Goal: Transaction & Acquisition: Purchase product/service

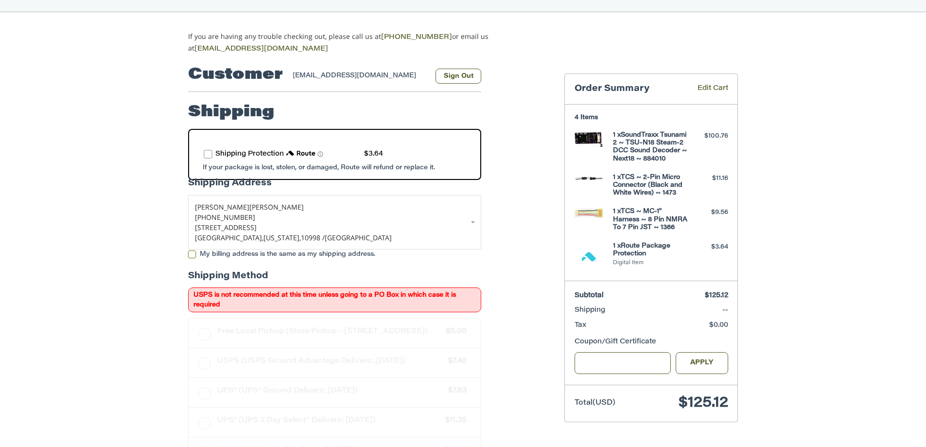
scroll to position [118, 0]
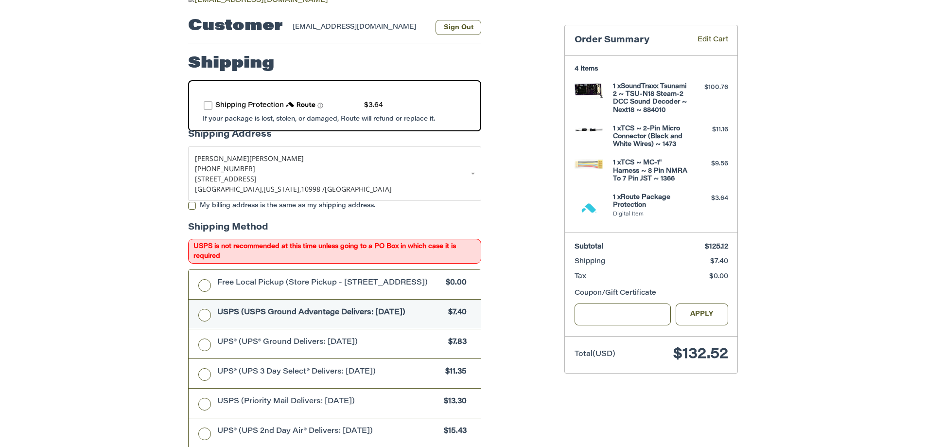
click at [443, 316] on span "$7.40" at bounding box center [454, 312] width 23 height 11
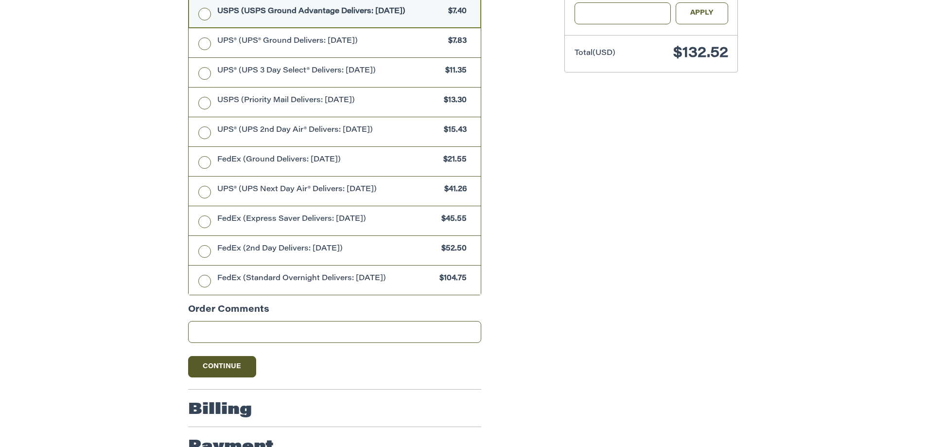
scroll to position [448, 0]
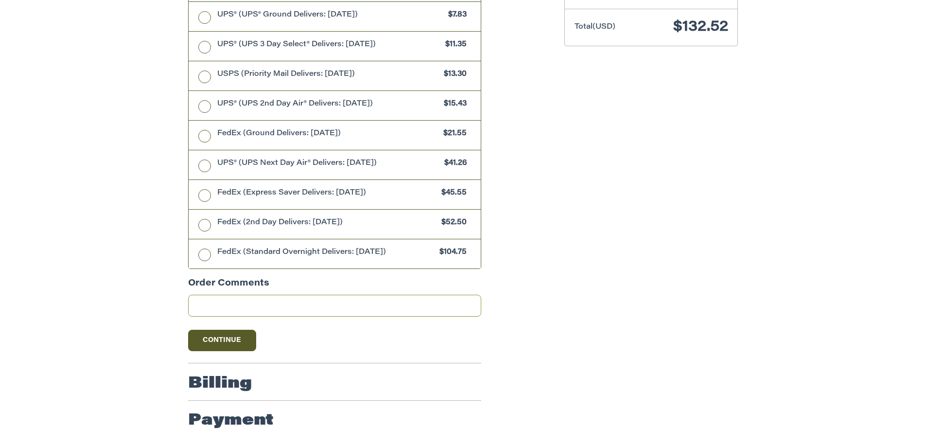
click at [196, 303] on input "Order Comments" at bounding box center [334, 306] width 293 height 22
type input "**********"
click at [224, 340] on button "Continue" at bounding box center [222, 340] width 68 height 21
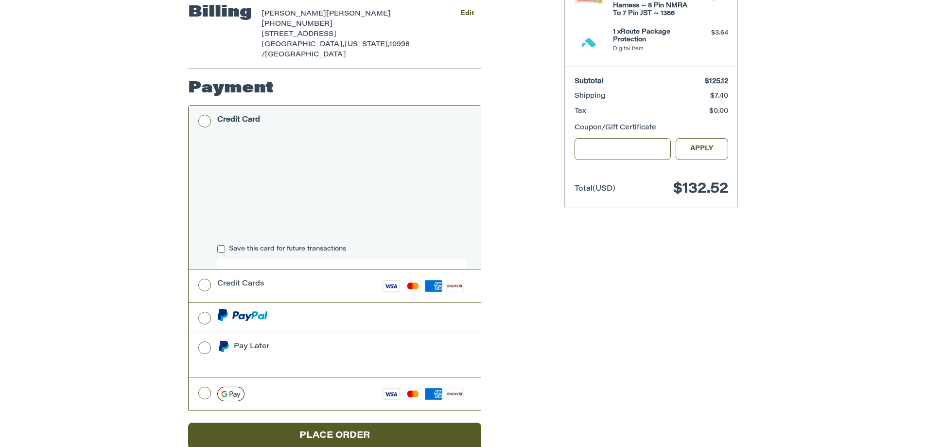
scroll to position [284, 0]
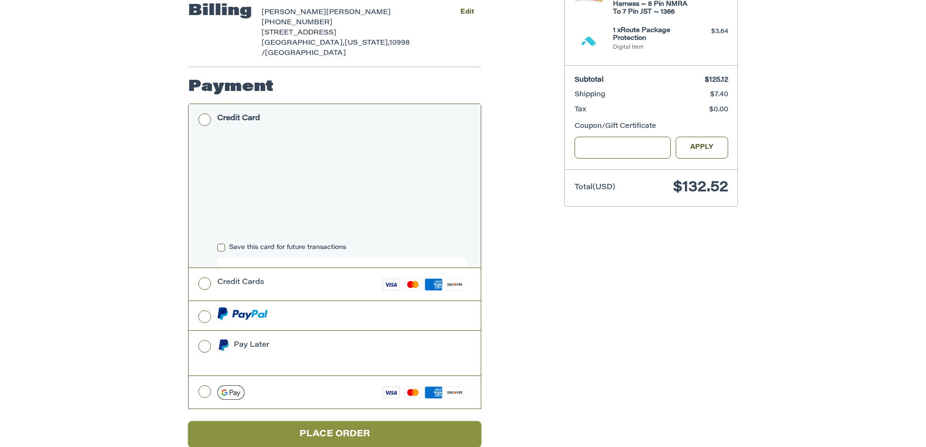
click at [351, 421] on button "Place Order" at bounding box center [334, 434] width 293 height 27
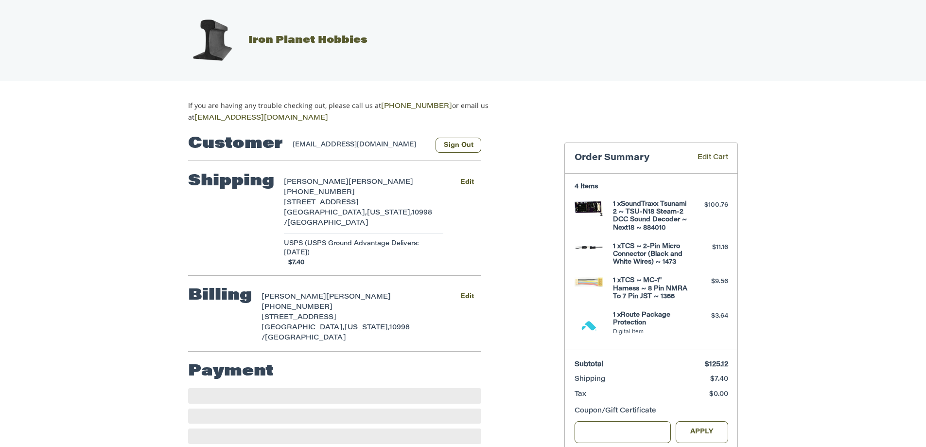
scroll to position [76, 0]
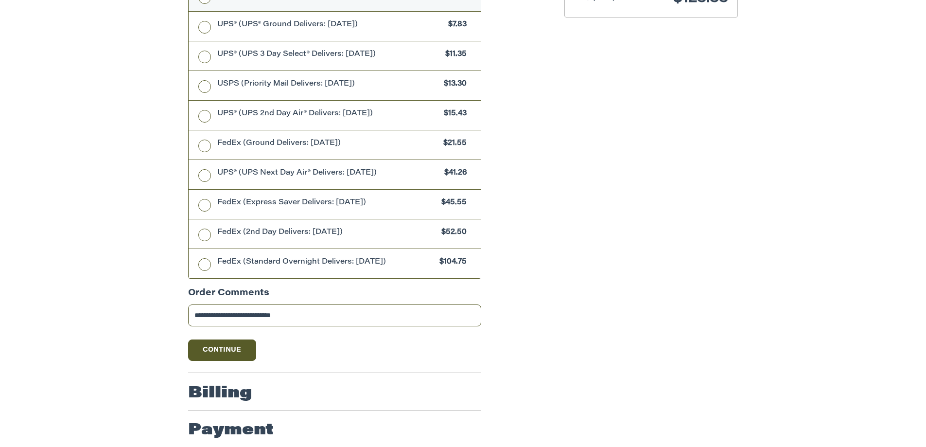
scroll to position [448, 0]
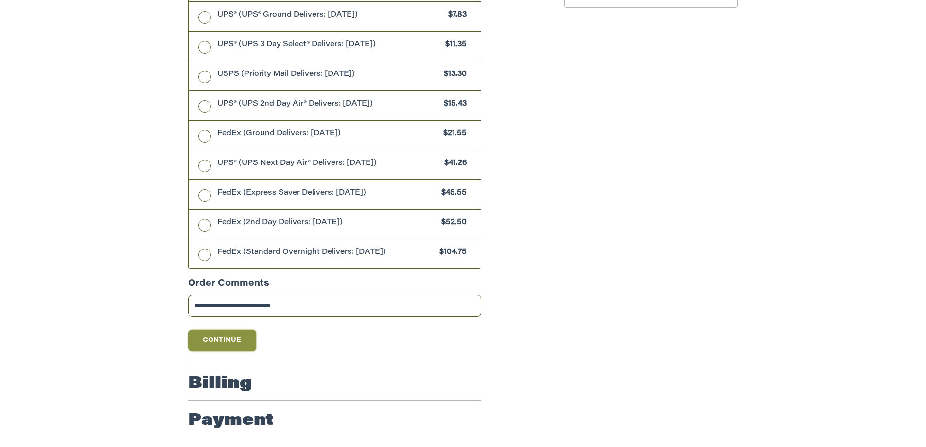
click at [224, 340] on button "Continue" at bounding box center [222, 340] width 68 height 21
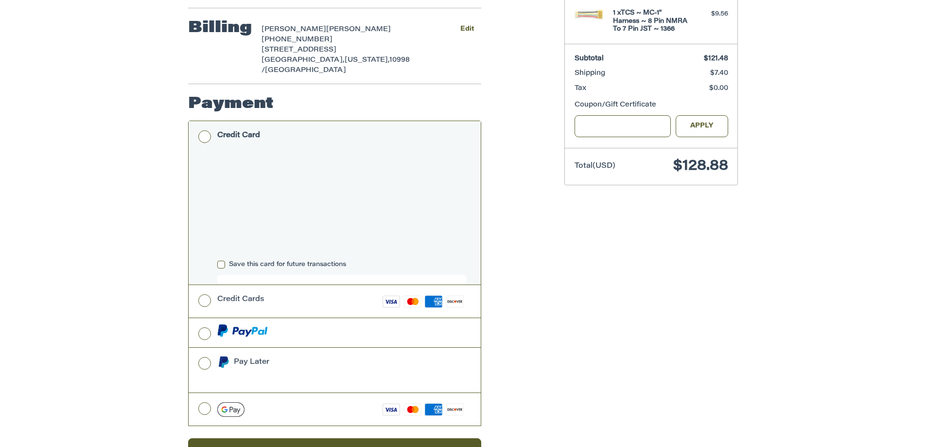
scroll to position [284, 0]
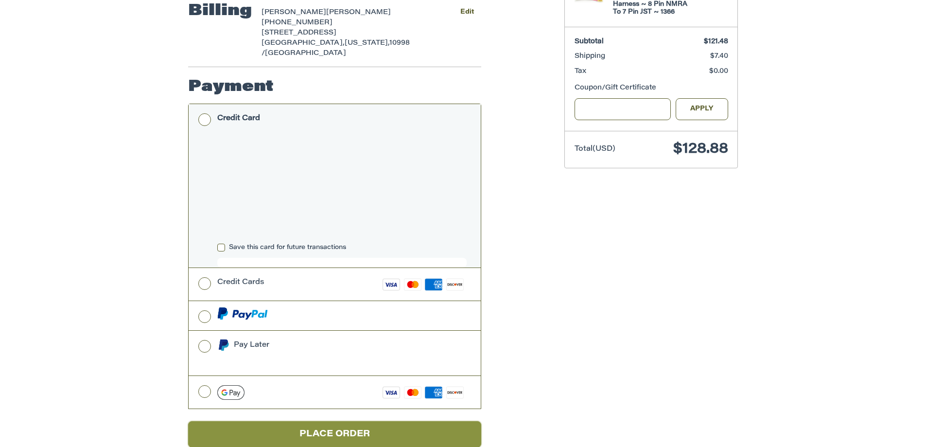
click at [367, 421] on button "Place Order" at bounding box center [334, 434] width 293 height 27
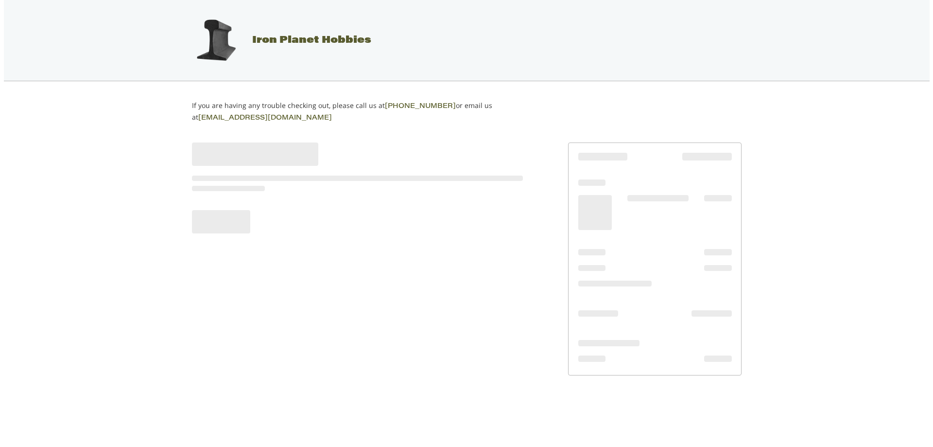
scroll to position [0, 0]
